Goal: Task Accomplishment & Management: Use online tool/utility

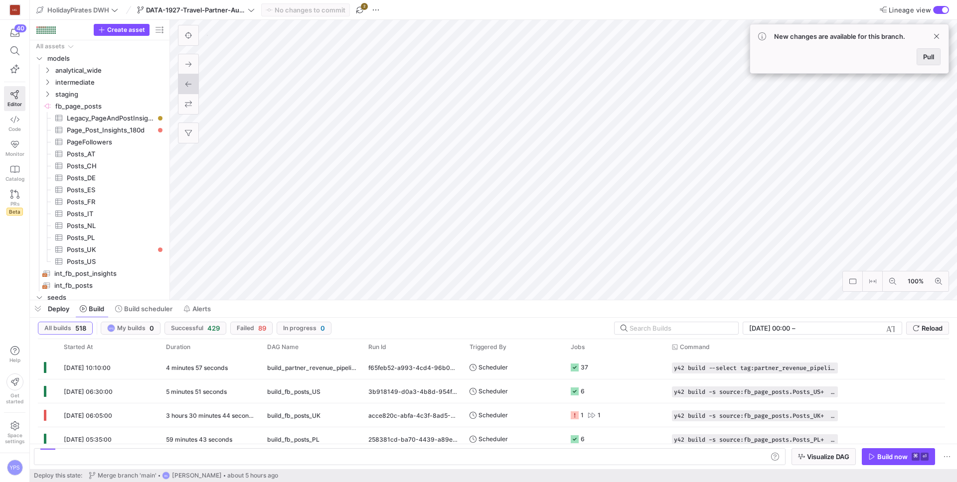
click at [933, 57] on span "Pull" at bounding box center [928, 57] width 11 height 8
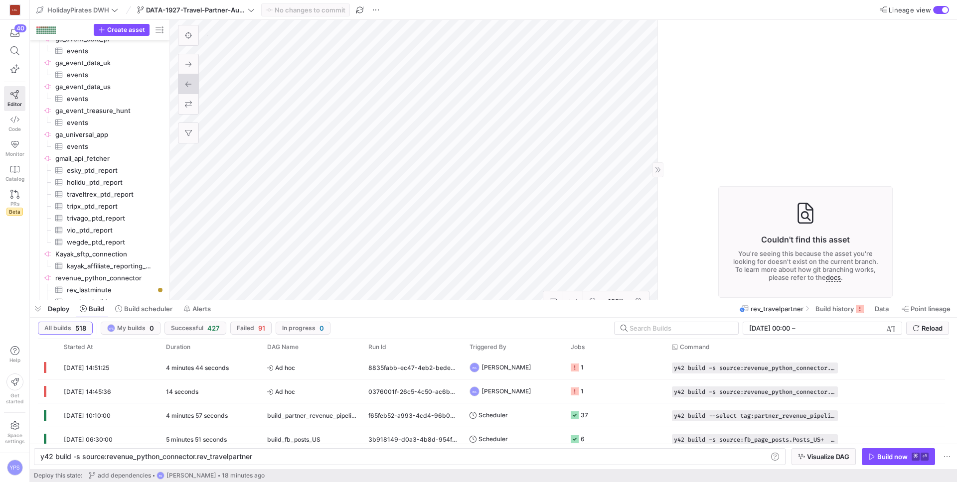
scroll to position [0, 212]
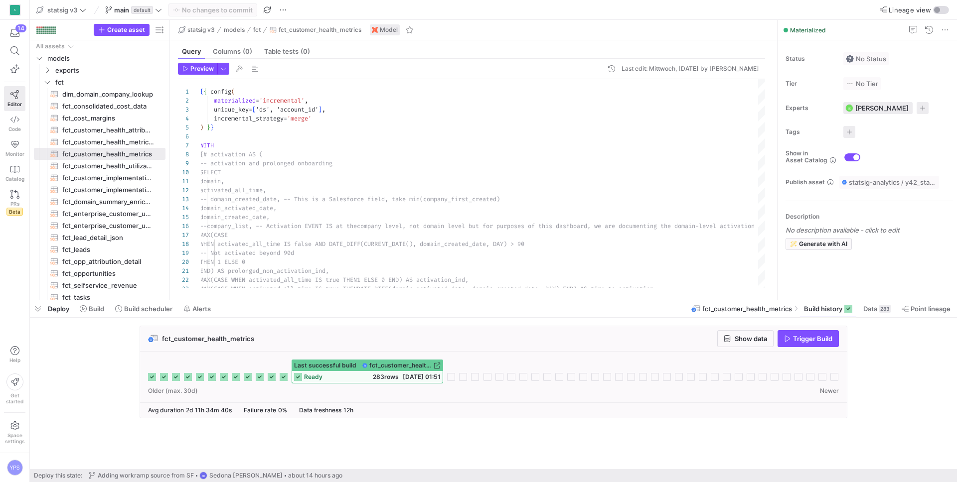
scroll to position [36, 201]
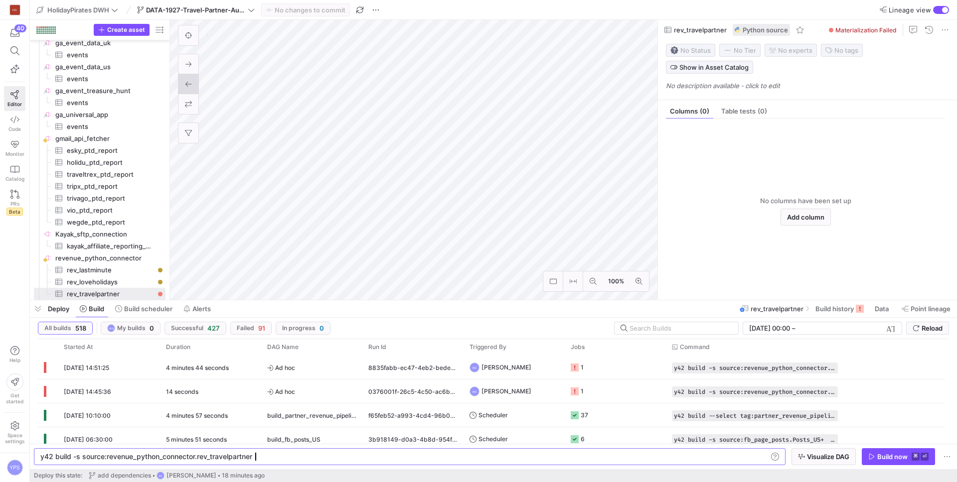
scroll to position [0, 212]
click at [944, 7] on div "button" at bounding box center [945, 10] width 6 height 6
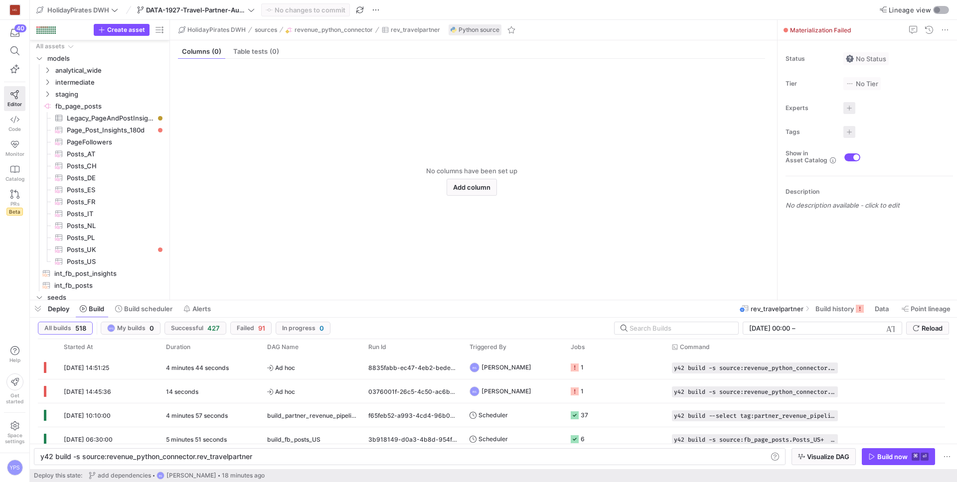
scroll to position [578, 0]
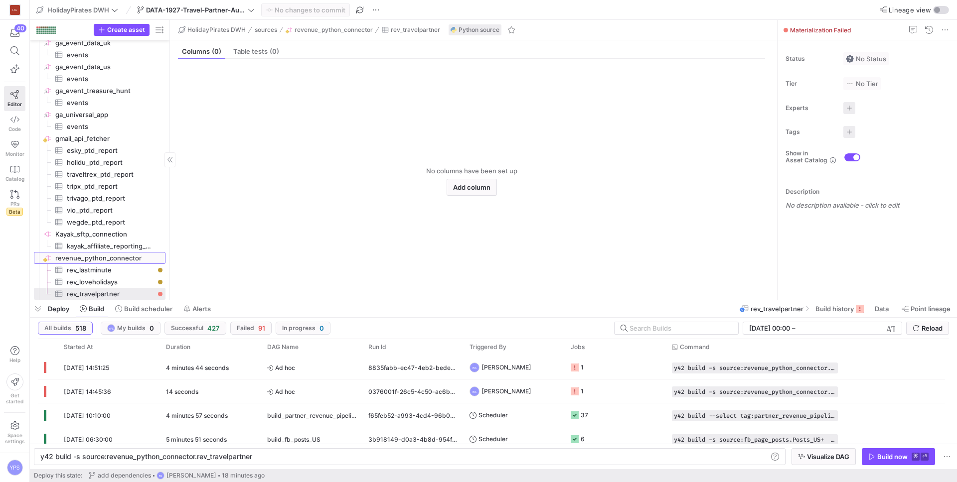
click at [102, 258] on span "revenue_python_connector​​​​​​​​" at bounding box center [109, 258] width 109 height 11
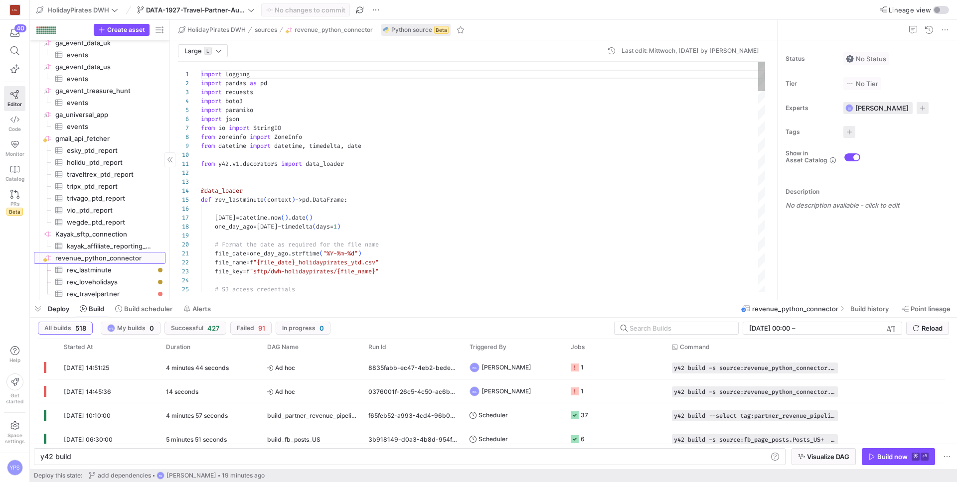
scroll to position [90, 0]
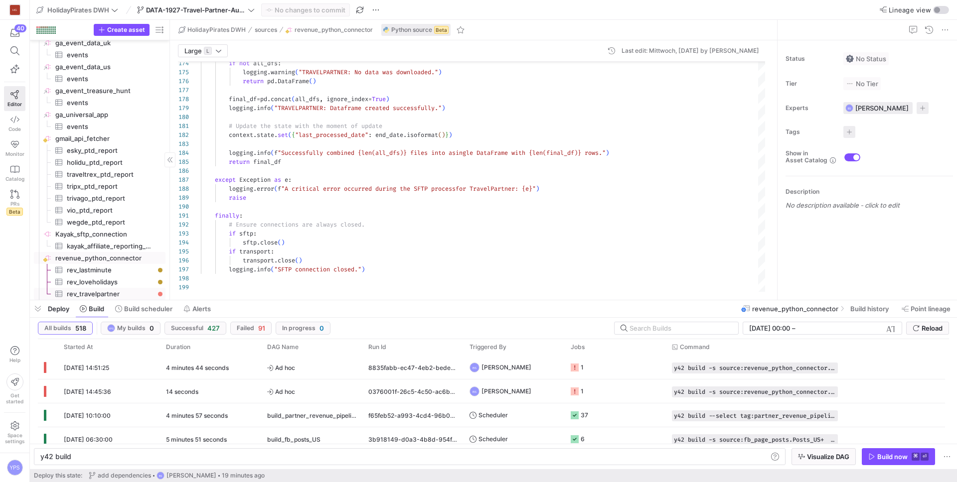
click at [108, 293] on span "rev_travelpartner​​​​​​​​​" at bounding box center [110, 294] width 87 height 11
type textarea "y42 build -s source:revenue_python_connector.rev_travelpartner"
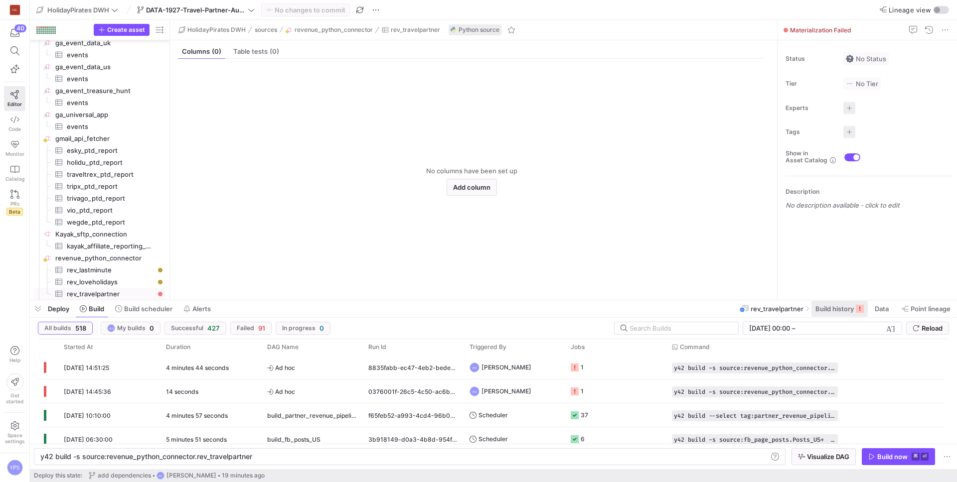
click at [828, 310] on span "Build history" at bounding box center [834, 309] width 38 height 8
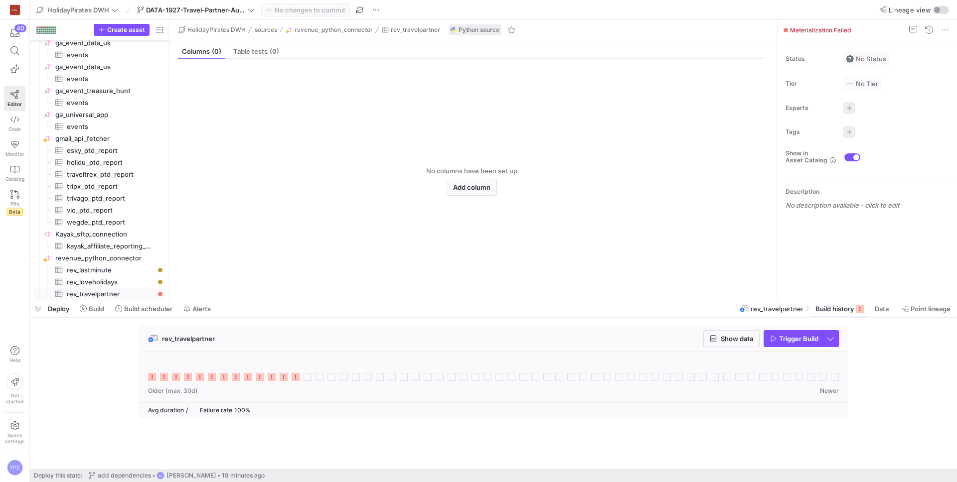
click at [296, 377] on icon at bounding box center [296, 377] width 8 height 8
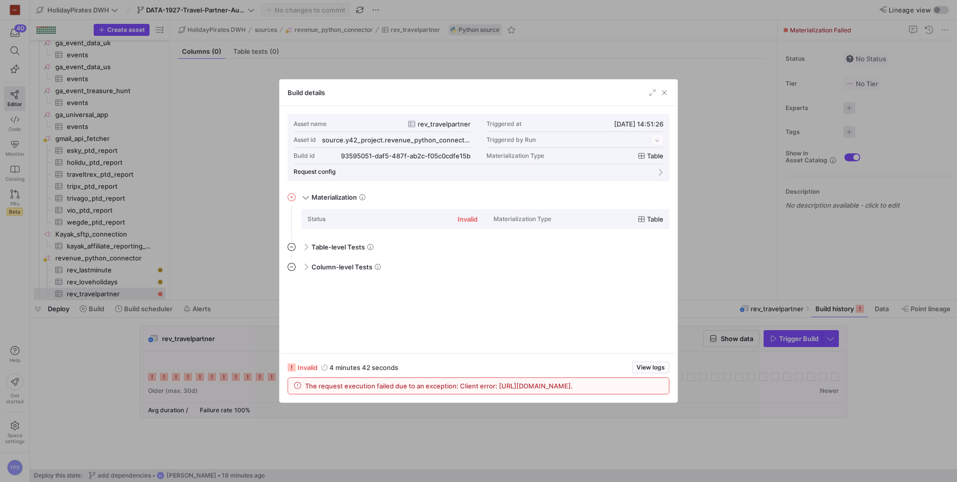
scroll to position [90, 0]
click at [654, 364] on span "View logs" at bounding box center [650, 367] width 28 height 7
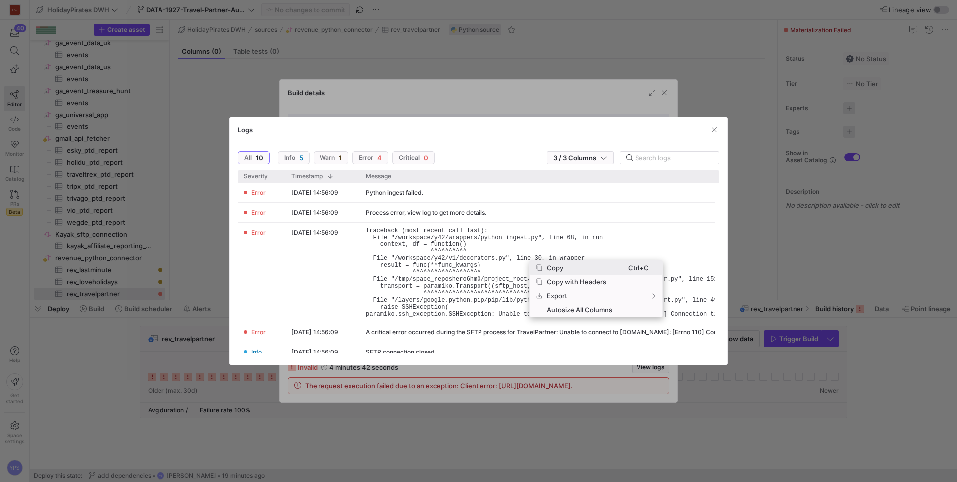
click at [545, 268] on span "Copy" at bounding box center [585, 268] width 85 height 14
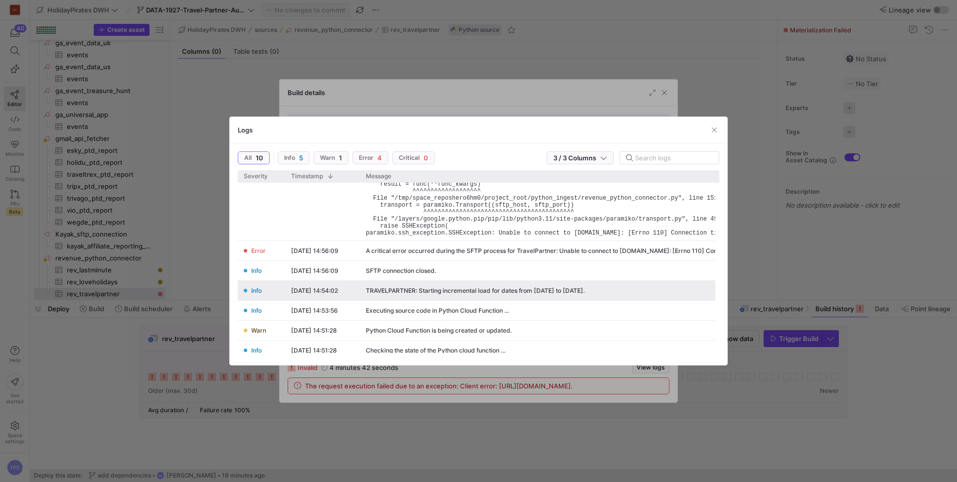
scroll to position [109, 0]
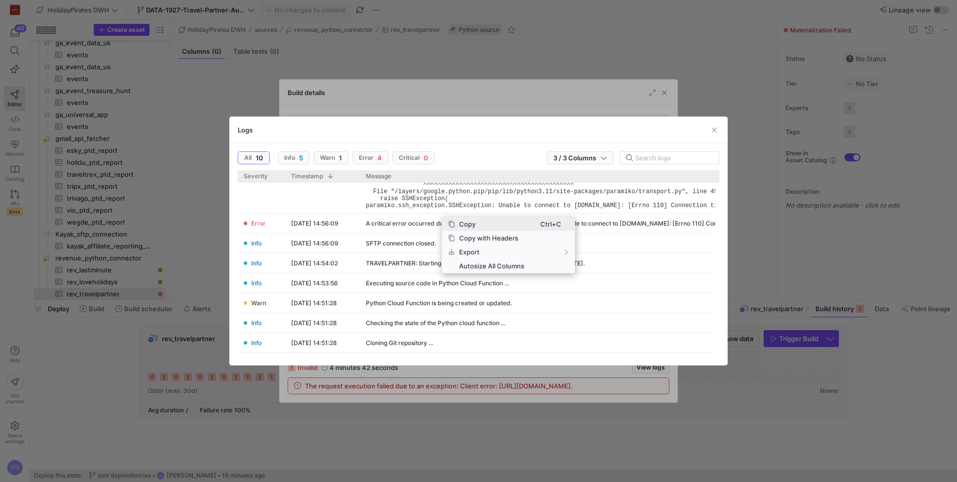
click at [454, 221] on span "Context Menu" at bounding box center [451, 224] width 7 height 7
